Goal: Task Accomplishment & Management: Manage account settings

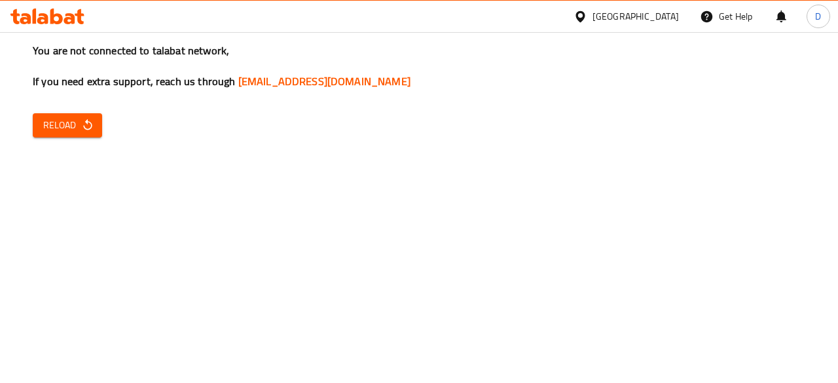
drag, startPoint x: 68, startPoint y: 26, endPoint x: 56, endPoint y: 22, distance: 12.4
click at [56, 22] on div at bounding box center [47, 16] width 95 height 26
click at [56, 22] on icon at bounding box center [56, 17] width 12 height 16
